Goal: Transaction & Acquisition: Purchase product/service

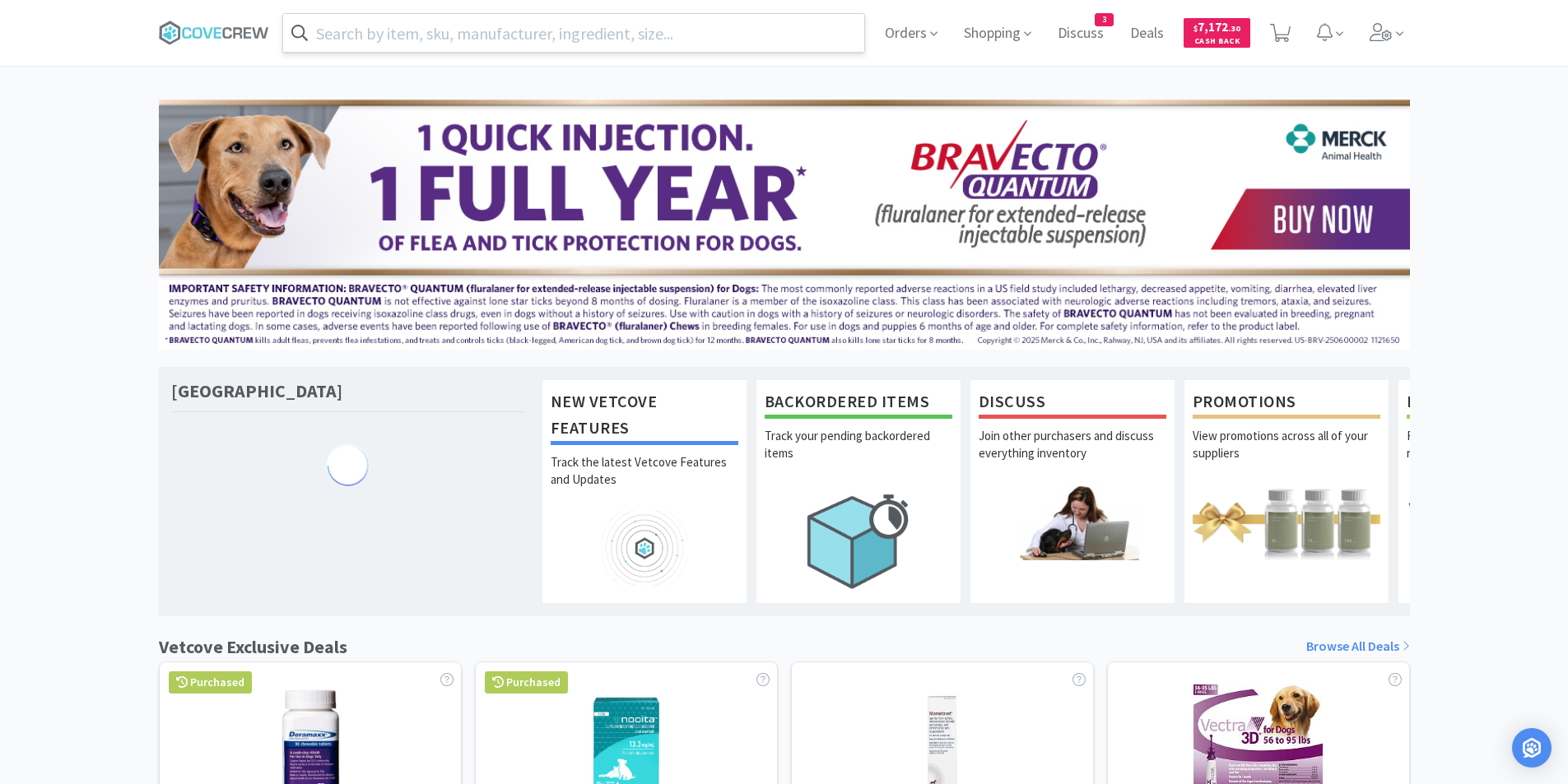
click at [689, 29] on input "text" at bounding box center [574, 33] width 582 height 37
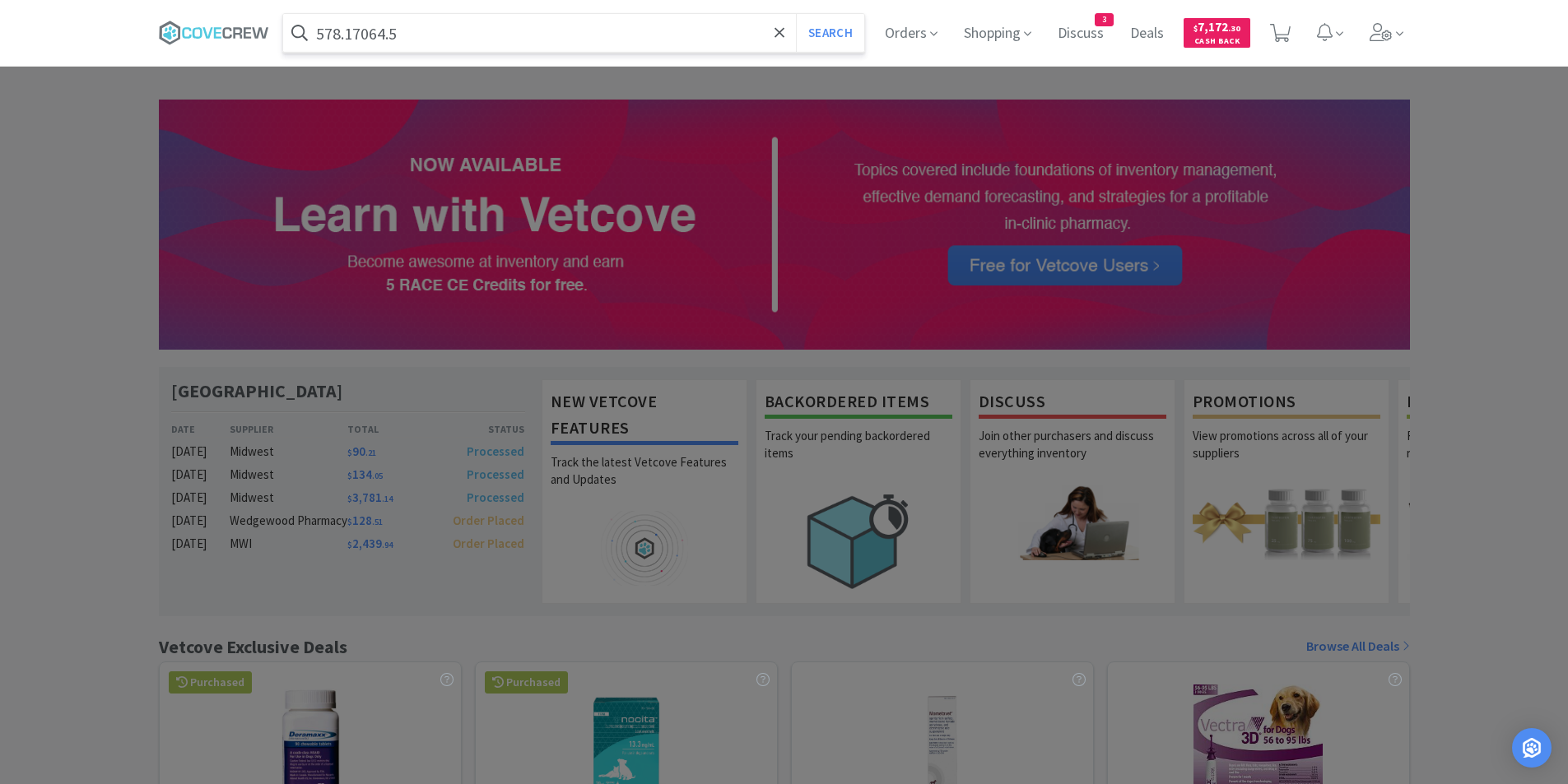
type input "578.17064.5"
click at [796, 14] on button "Search" at bounding box center [829, 33] width 68 height 37
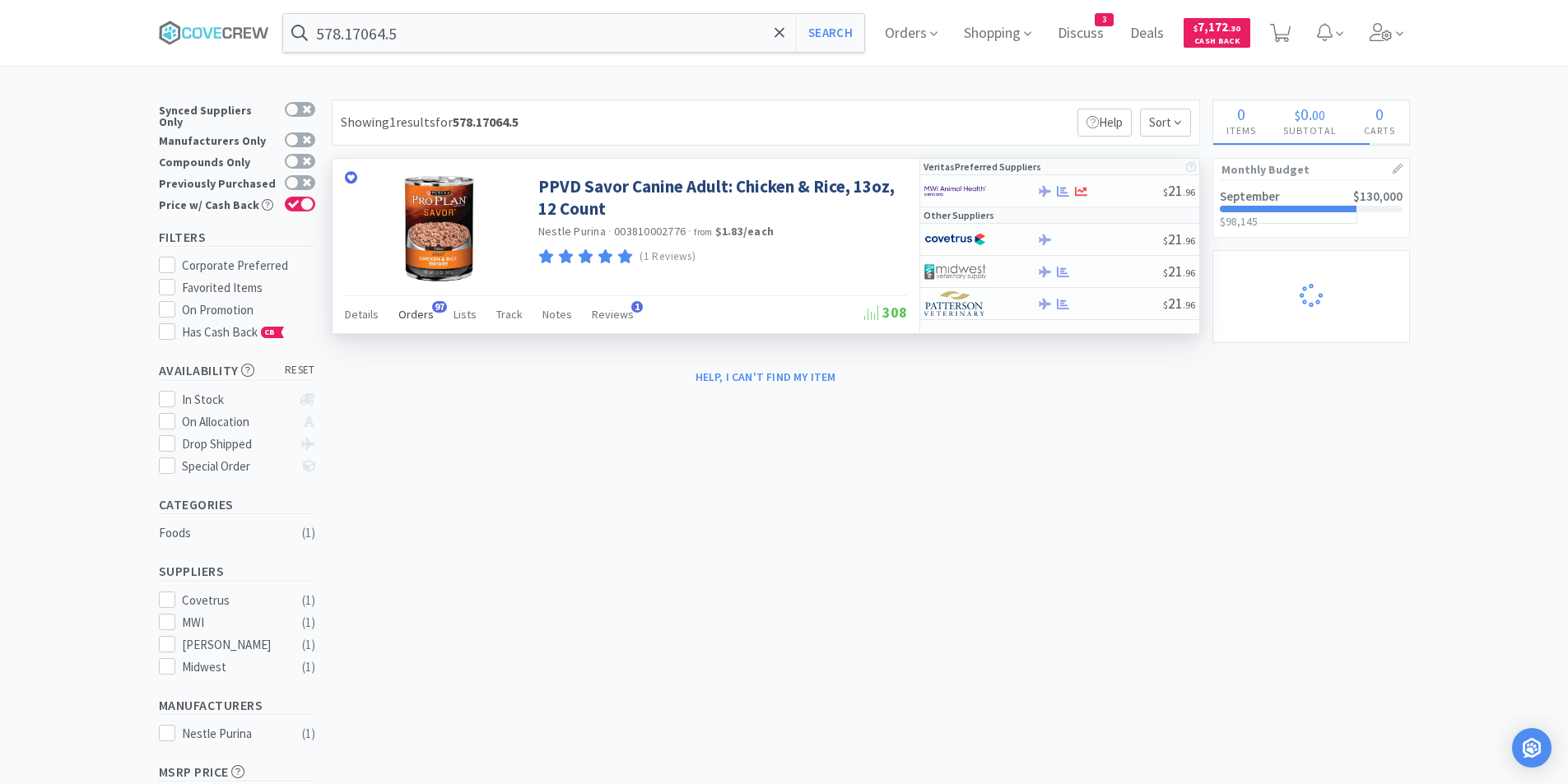
click at [410, 313] on span "Orders" at bounding box center [417, 314] width 36 height 15
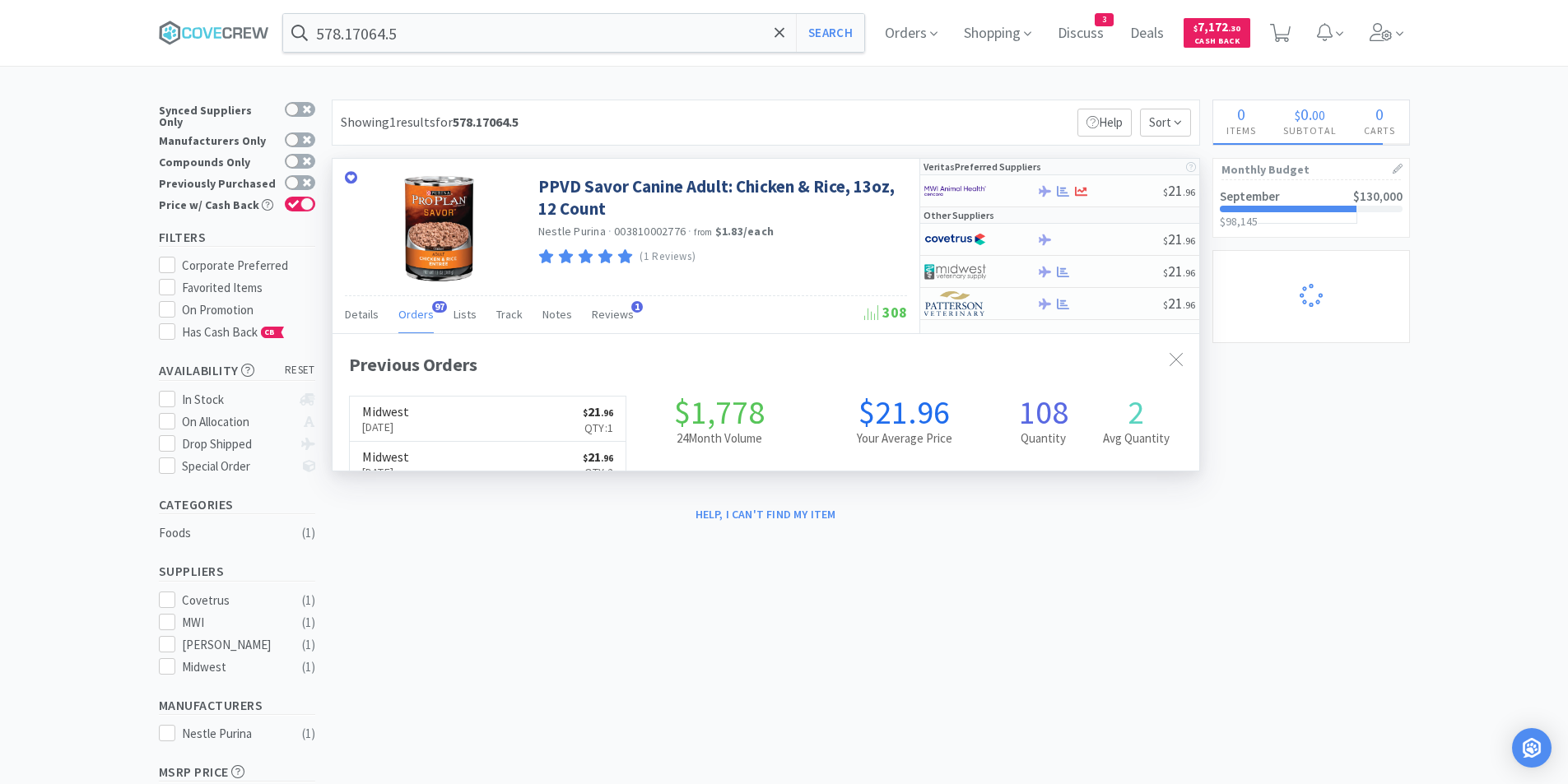
scroll to position [441, 867]
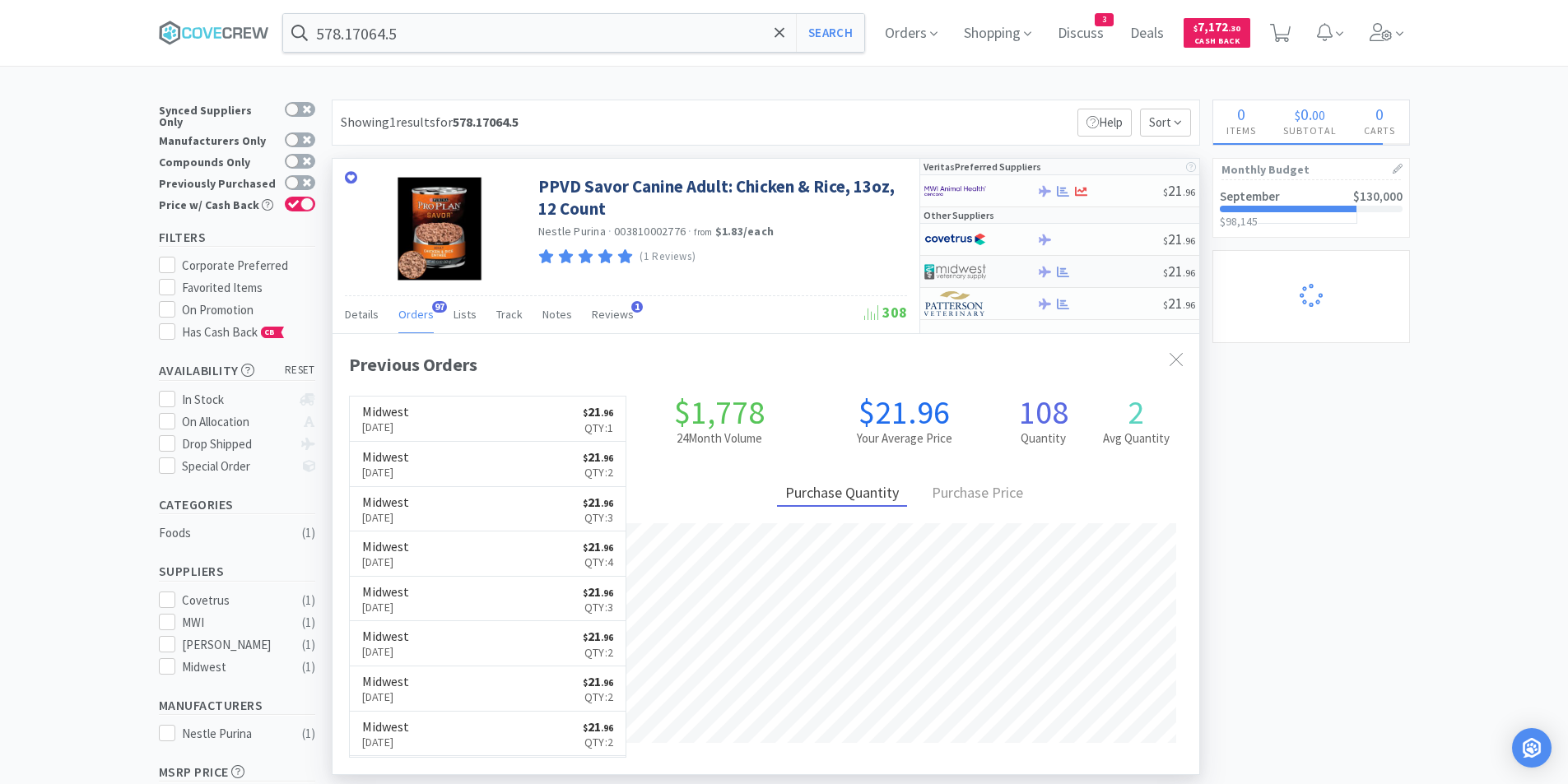
click at [953, 266] on img at bounding box center [955, 271] width 62 height 24
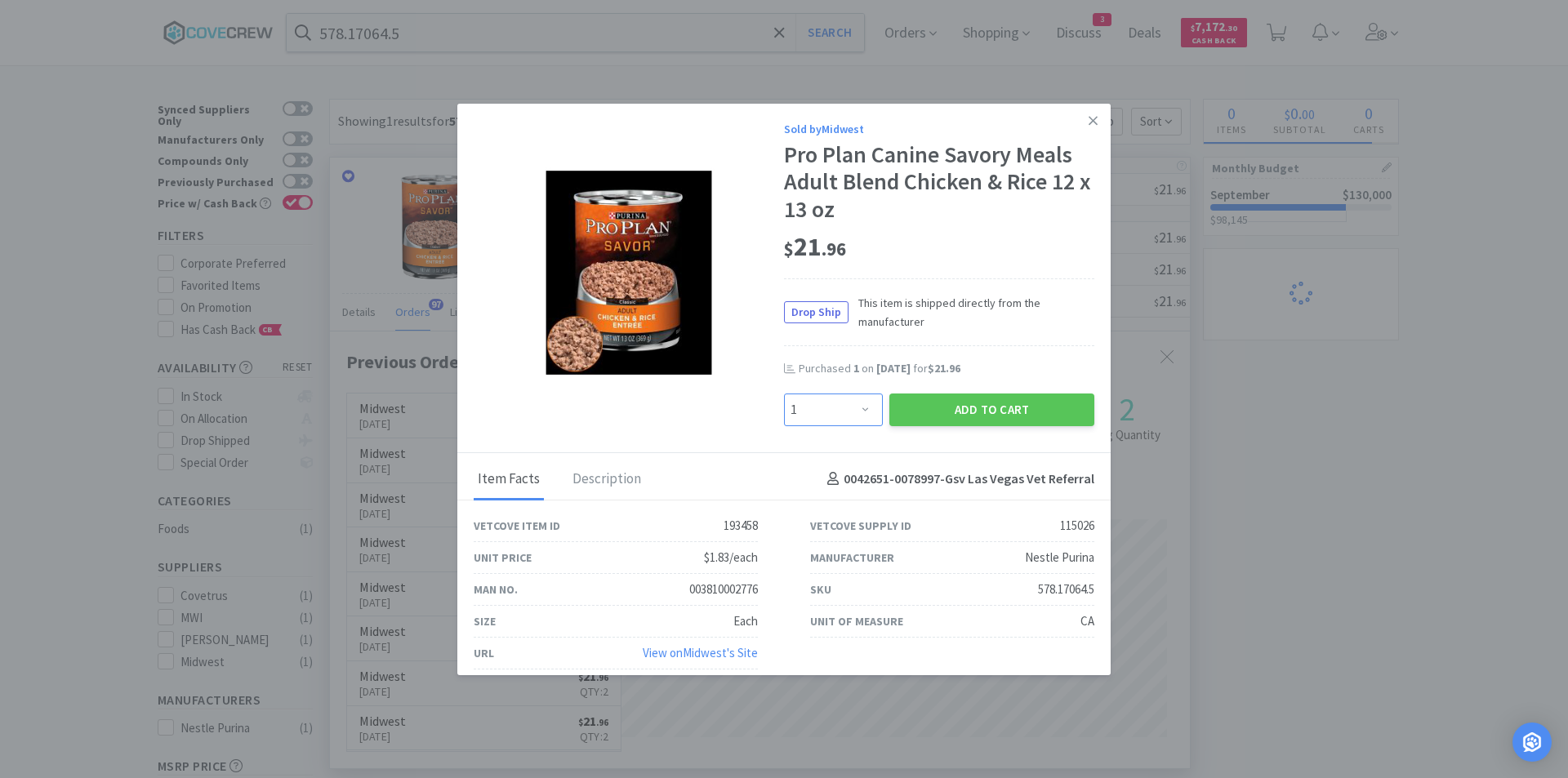
click at [861, 419] on select "Enter Quantity 1 2 3 4 5 6 7 8 9 10 11 12 13 14 15 16 17 18 19 20 Enter Quantity" at bounding box center [833, 409] width 98 height 32
click at [784, 394] on select "Enter Quantity 1 2 3 4 5 6 7 8 9 10 11 12 13 14 15 16 17 18 19 20 Enter Quantity" at bounding box center [833, 409] width 98 height 32
click at [860, 408] on select "Enter Quantity 1 2 3 4 5 6 7 8 9 10 11 12 13 14 15 16 17 18 19 20 Enter Quantity" at bounding box center [833, 409] width 98 height 32
select select "2"
click at [784, 394] on select "Enter Quantity 1 2 3 4 5 6 7 8 9 10 11 12 13 14 15 16 17 18 19 20 Enter Quantity" at bounding box center [833, 409] width 98 height 32
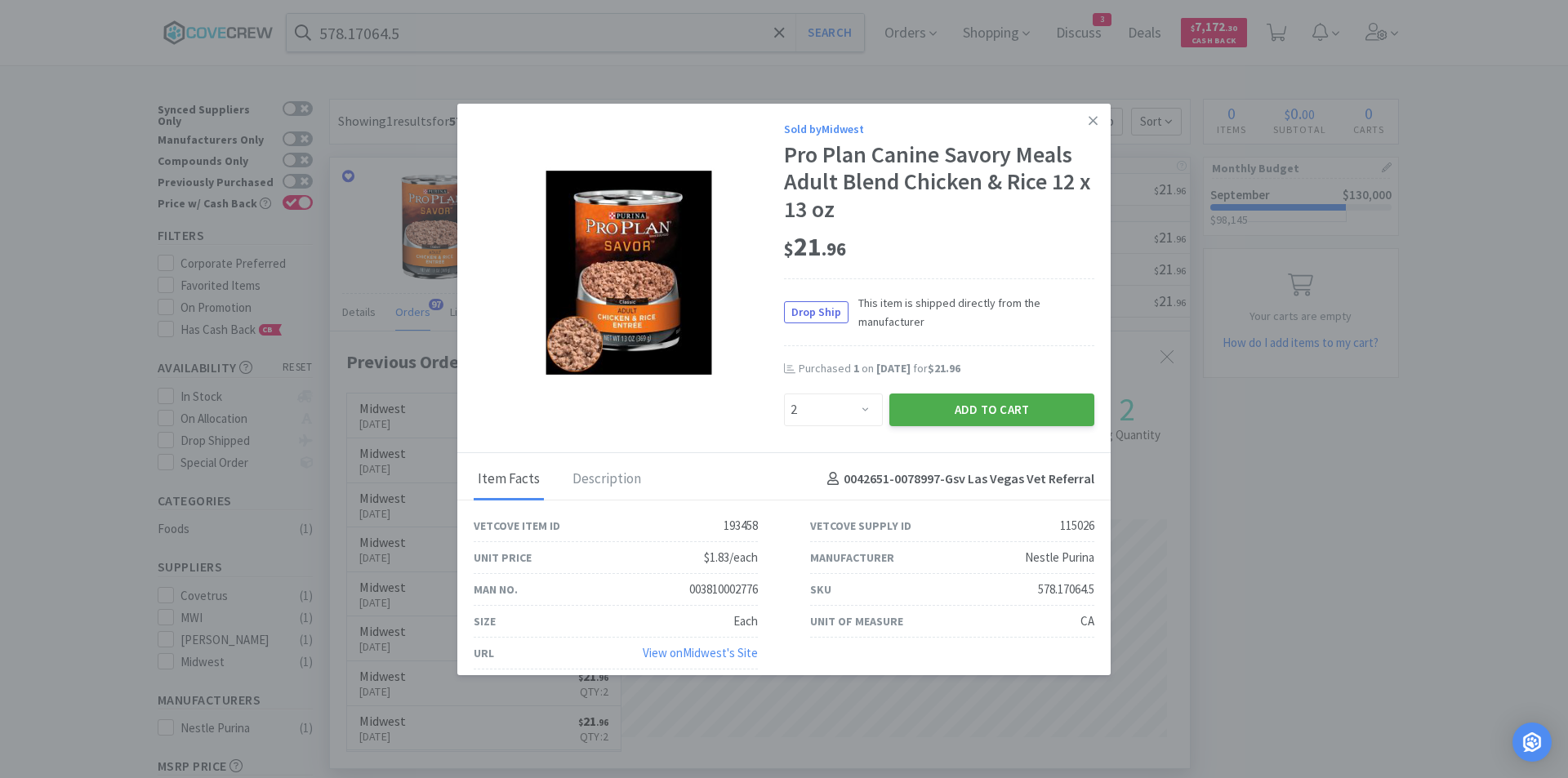
click at [932, 411] on button "Add to Cart" at bounding box center [992, 409] width 205 height 32
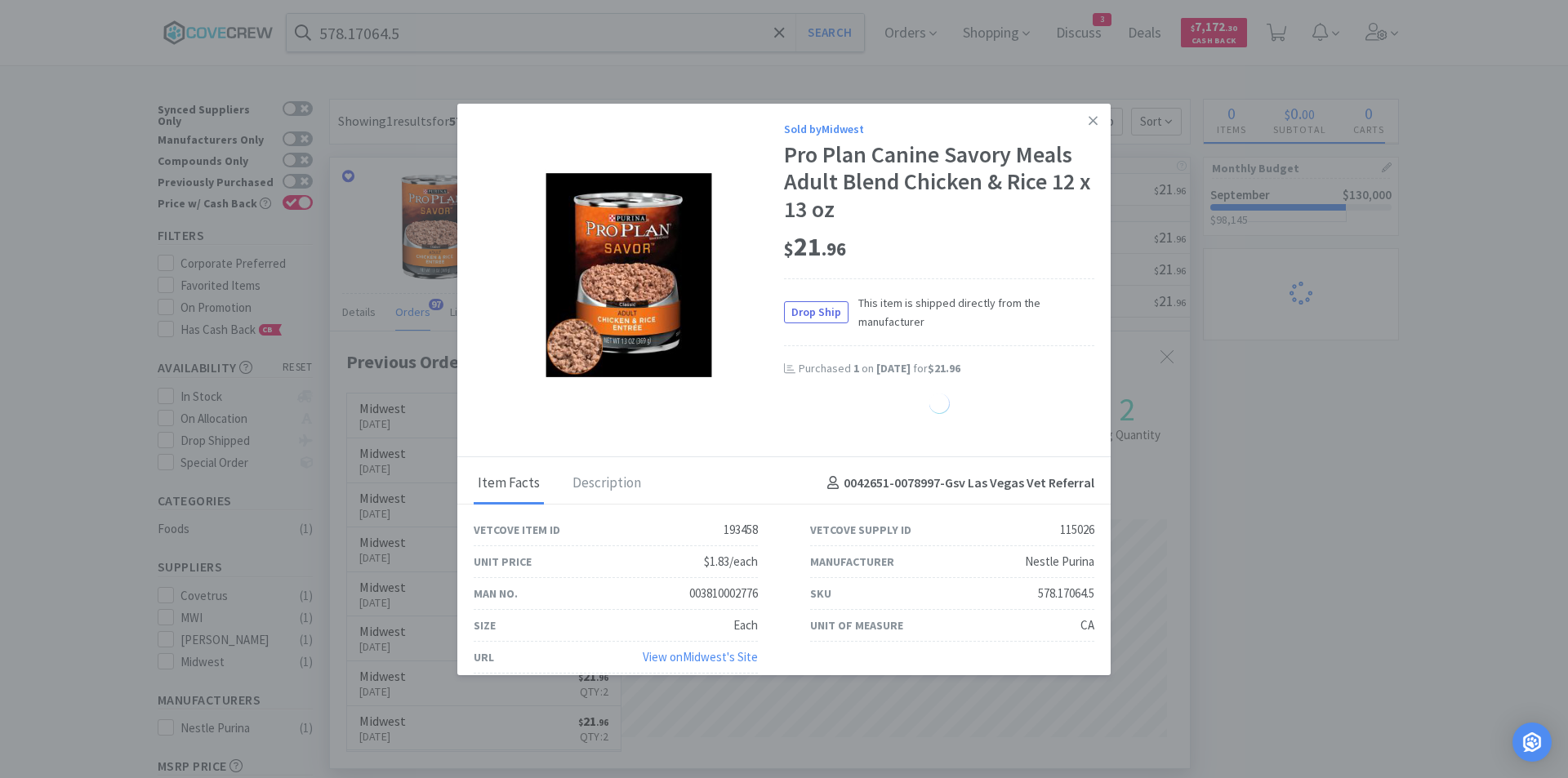
select select "2"
